Goal: Transaction & Acquisition: Purchase product/service

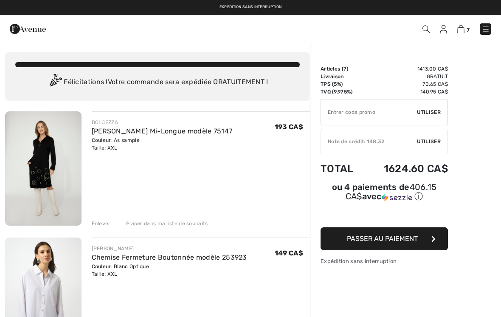
click at [486, 34] on img at bounding box center [485, 29] width 8 height 8
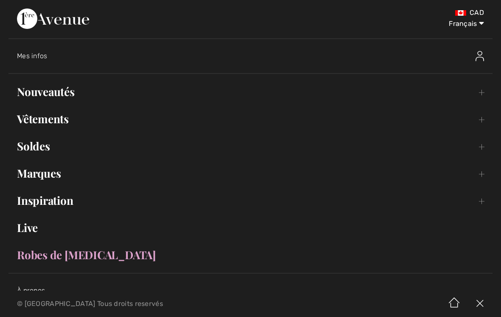
click at [168, 90] on link "Nouveautés Toggle submenu" at bounding box center [250, 91] width 484 height 19
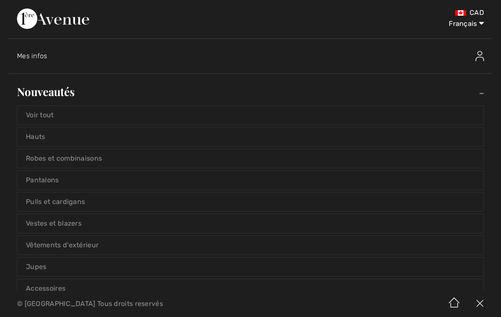
click at [336, 117] on link "Voir tout" at bounding box center [250, 115] width 466 height 19
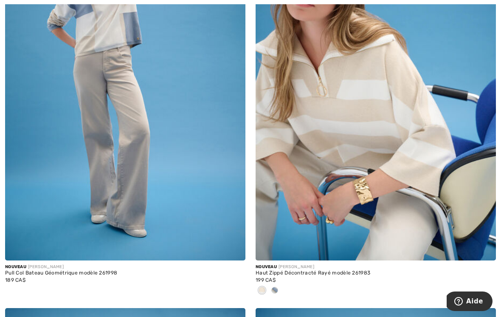
scroll to position [3883, 0]
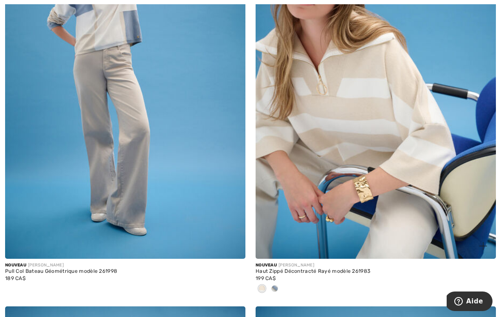
click at [278, 287] on div at bounding box center [274, 289] width 13 height 14
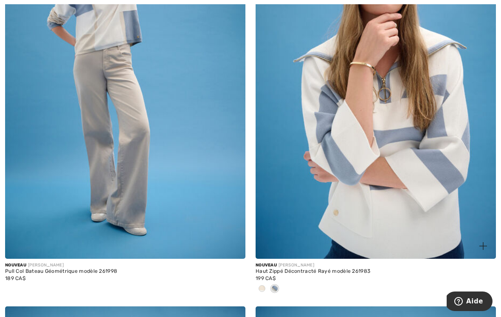
click at [282, 289] on div at bounding box center [375, 289] width 240 height 14
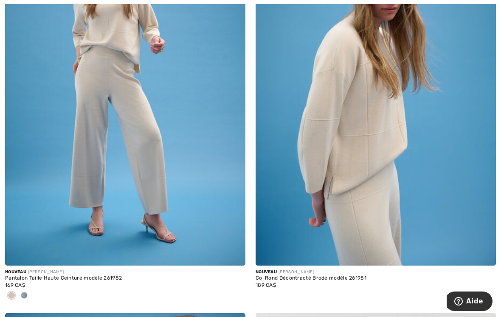
scroll to position [4278, 0]
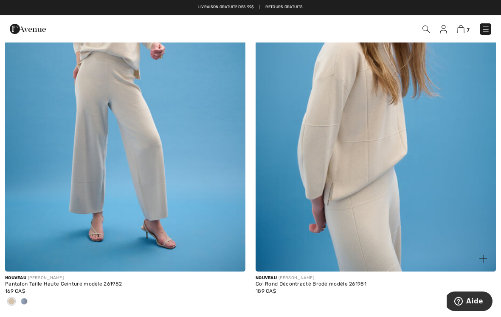
click at [400, 205] on img at bounding box center [375, 91] width 240 height 360
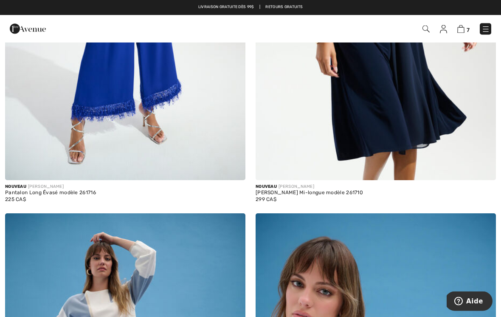
scroll to position [3568, 0]
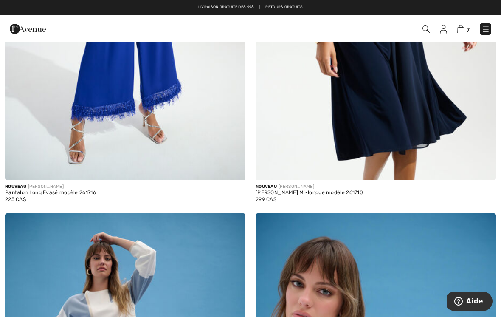
click at [445, 31] on img at bounding box center [443, 29] width 7 height 8
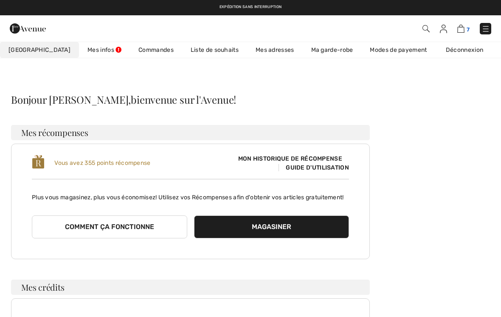
click at [463, 29] on img at bounding box center [460, 29] width 7 height 8
